Goal: Information Seeking & Learning: Learn about a topic

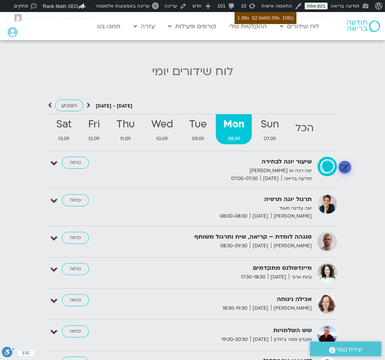
click at [344, 161] on link at bounding box center [345, 166] width 13 height 13
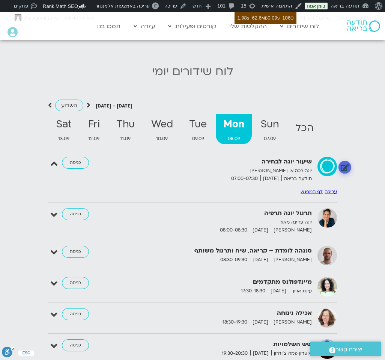
click at [344, 161] on link at bounding box center [345, 166] width 13 height 13
click at [205, 167] on p "יוגה רכה או [PERSON_NAME]" at bounding box center [231, 171] width 161 height 8
click at [344, 213] on link at bounding box center [345, 218] width 13 height 13
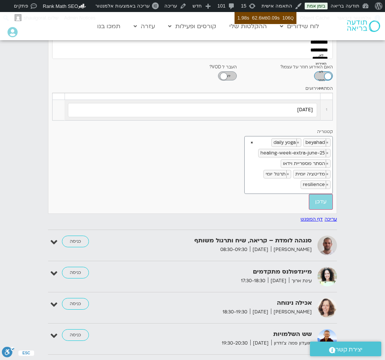
scroll to position [1210, 0]
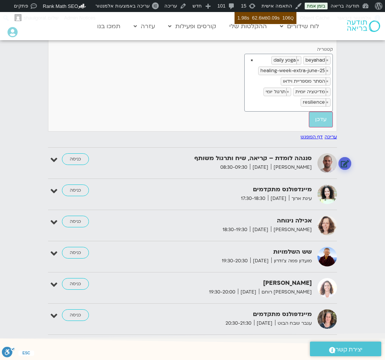
click at [343, 157] on link at bounding box center [345, 163] width 13 height 13
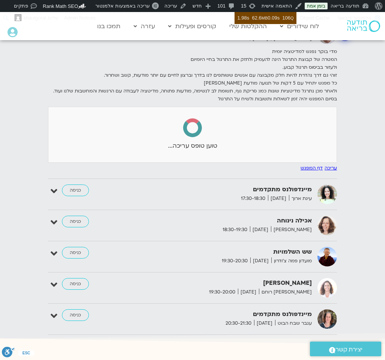
select select
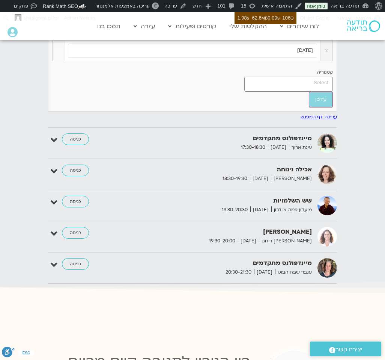
scroll to position [1743, 0]
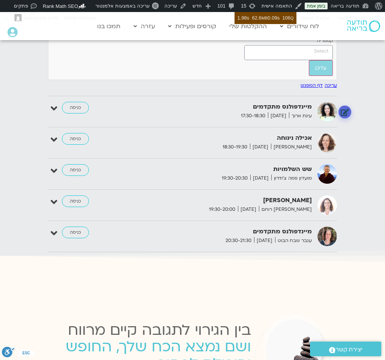
click at [344, 118] on link at bounding box center [345, 111] width 13 height 13
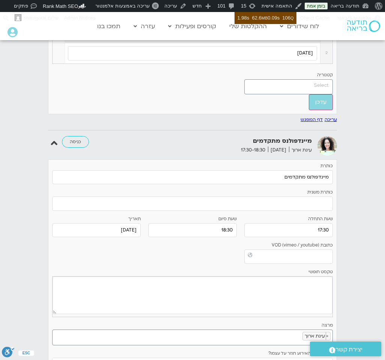
scroll to position [2868, 0]
